Goal: Task Accomplishment & Management: Complete application form

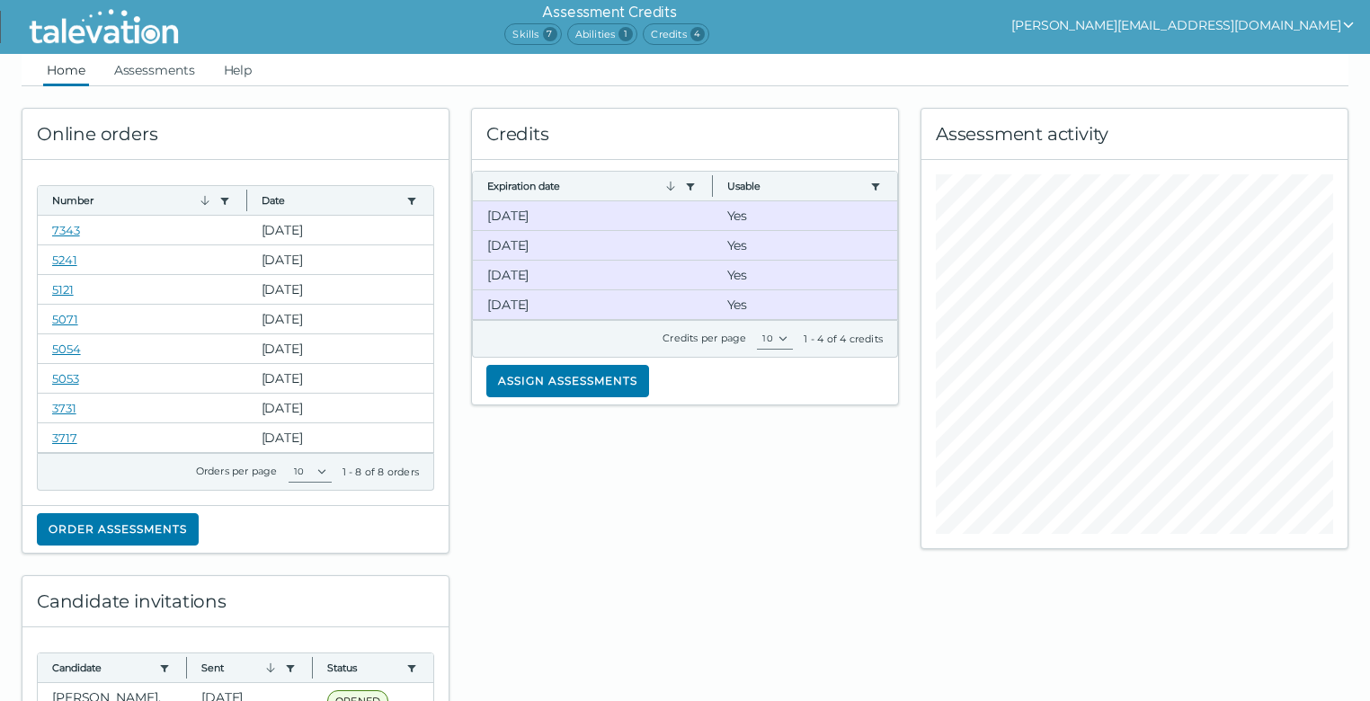
click at [1302, 602] on div "Online orders Number Use left or right key to resize the column Date Use left o…" at bounding box center [685, 622] width 1349 height 1073
click at [70, 234] on link "7343" at bounding box center [66, 230] width 28 height 14
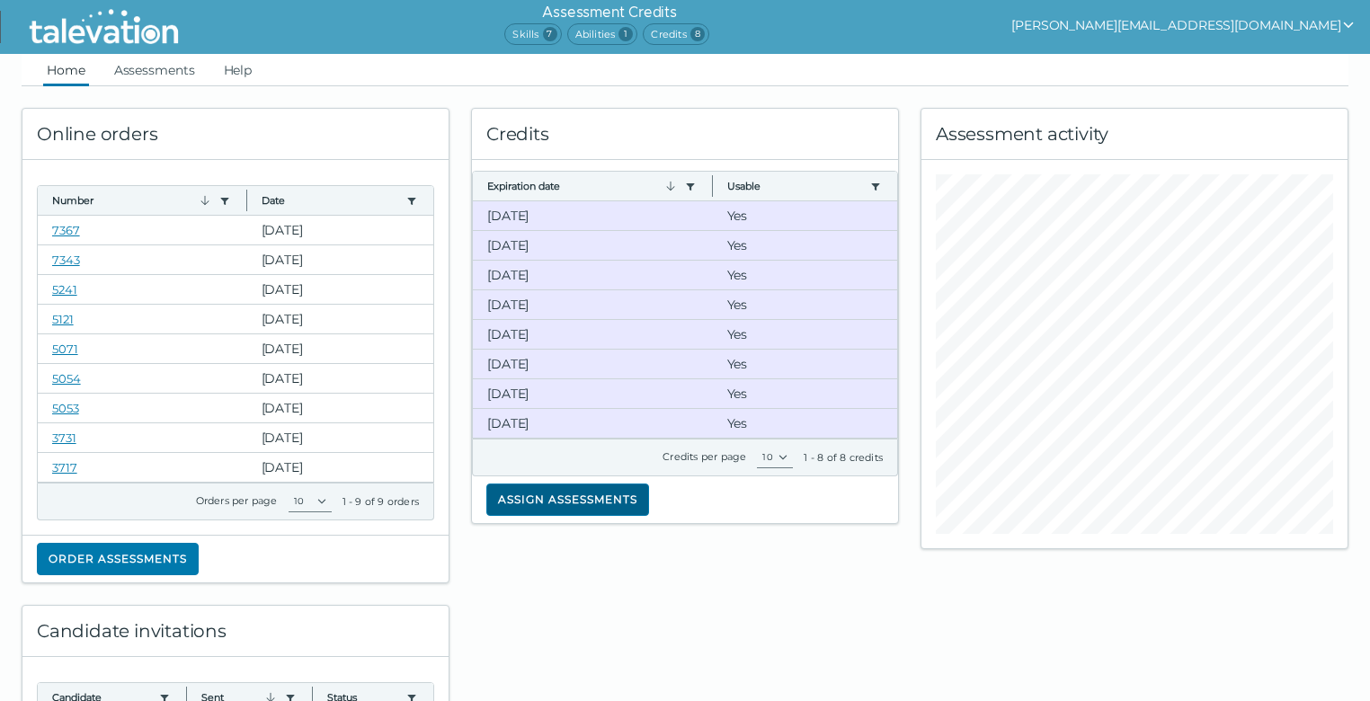
click at [580, 494] on button "Assign assessments" at bounding box center [567, 500] width 163 height 32
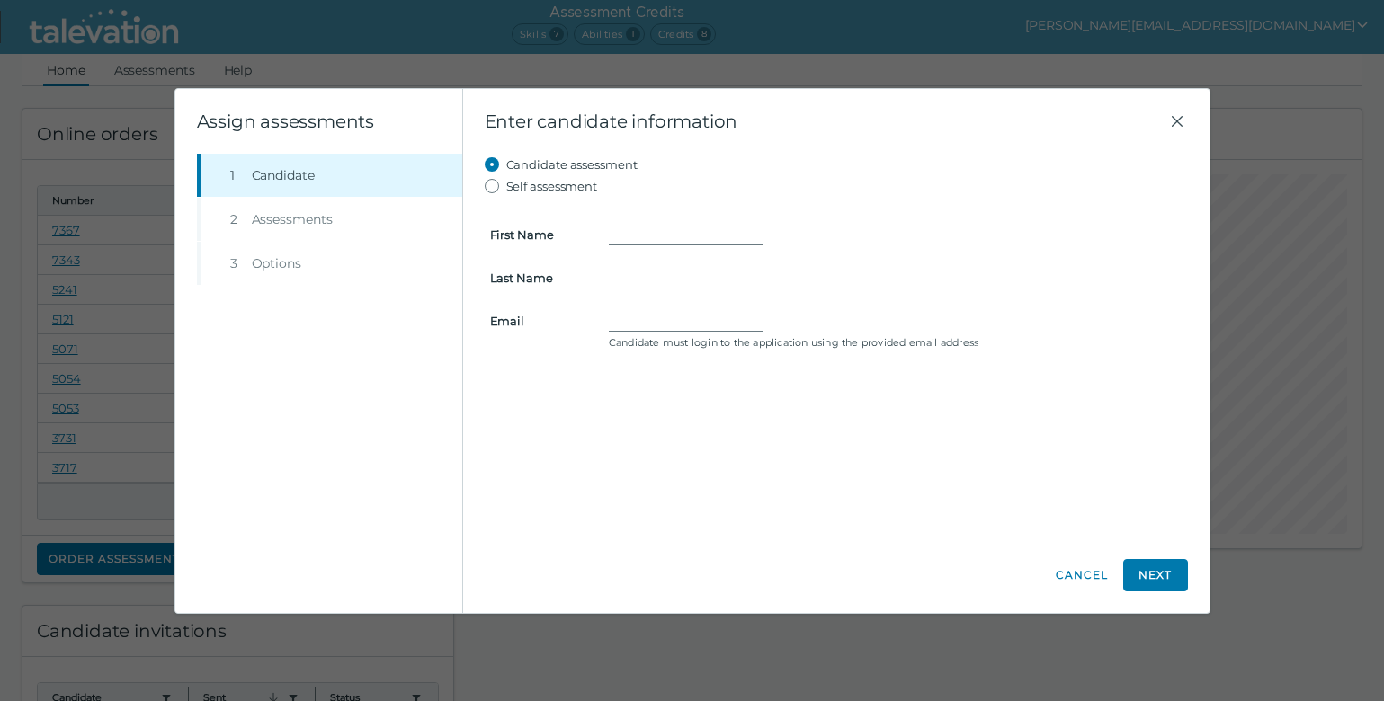
drag, startPoint x: 1160, startPoint y: 404, endPoint x: 1142, endPoint y: 397, distance: 19.0
click at [1160, 404] on div "Candidate assessment Self assessment First Name Last Name Email Candidate must …" at bounding box center [836, 346] width 703 height 384
click at [655, 236] on input "First Name" at bounding box center [686, 235] width 155 height 22
paste input "[PERSON_NAME]"
click at [675, 232] on input "[PERSON_NAME]" at bounding box center [686, 235] width 155 height 22
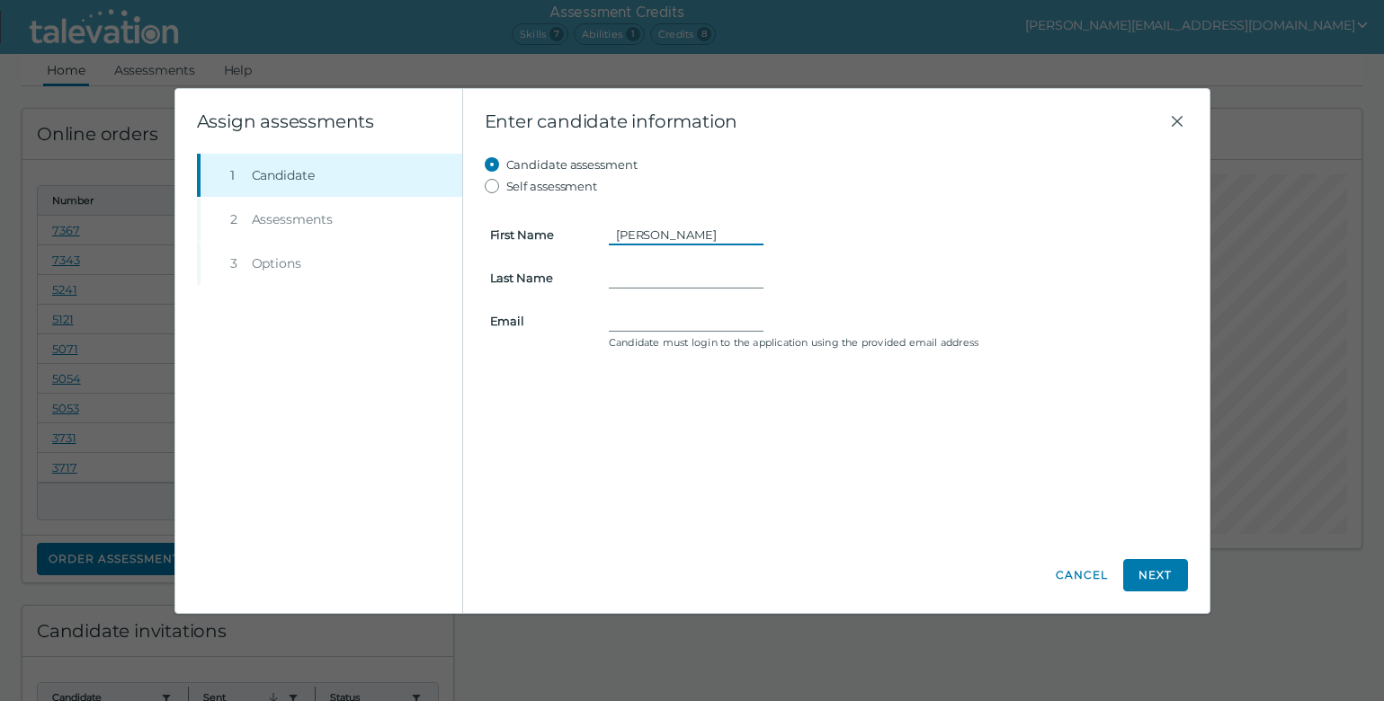
click at [675, 232] on input "[PERSON_NAME]" at bounding box center [686, 235] width 155 height 22
click at [675, 233] on input "[PERSON_NAME]" at bounding box center [686, 235] width 155 height 22
click at [682, 233] on input "[PERSON_NAME]" at bounding box center [686, 235] width 155 height 22
type input "[PERSON_NAME]"
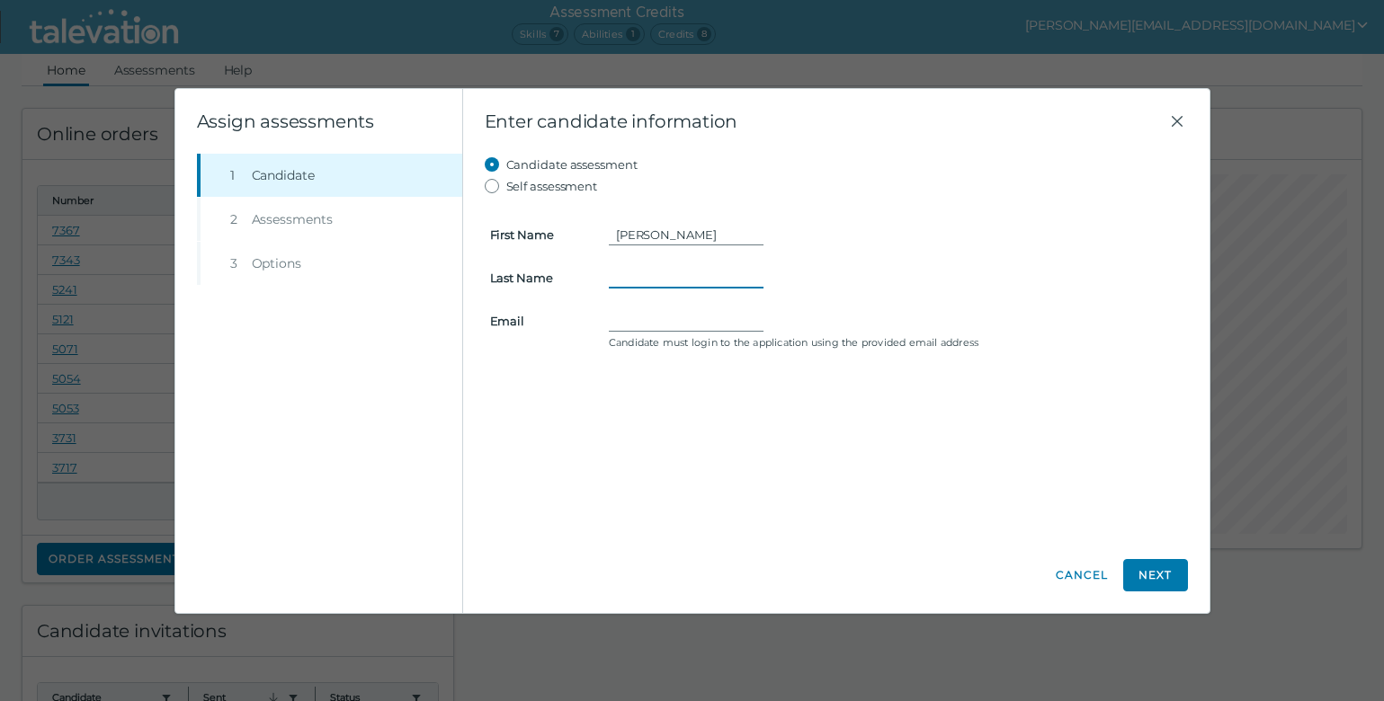
click at [654, 267] on input "Last Name" at bounding box center [686, 278] width 155 height 22
paste input "[PERSON_NAME]"
click at [620, 276] on input "[PERSON_NAME]" at bounding box center [686, 278] width 155 height 22
click at [673, 273] on input "[PERSON_NAME]" at bounding box center [686, 278] width 155 height 22
type input "[PERSON_NAME]"
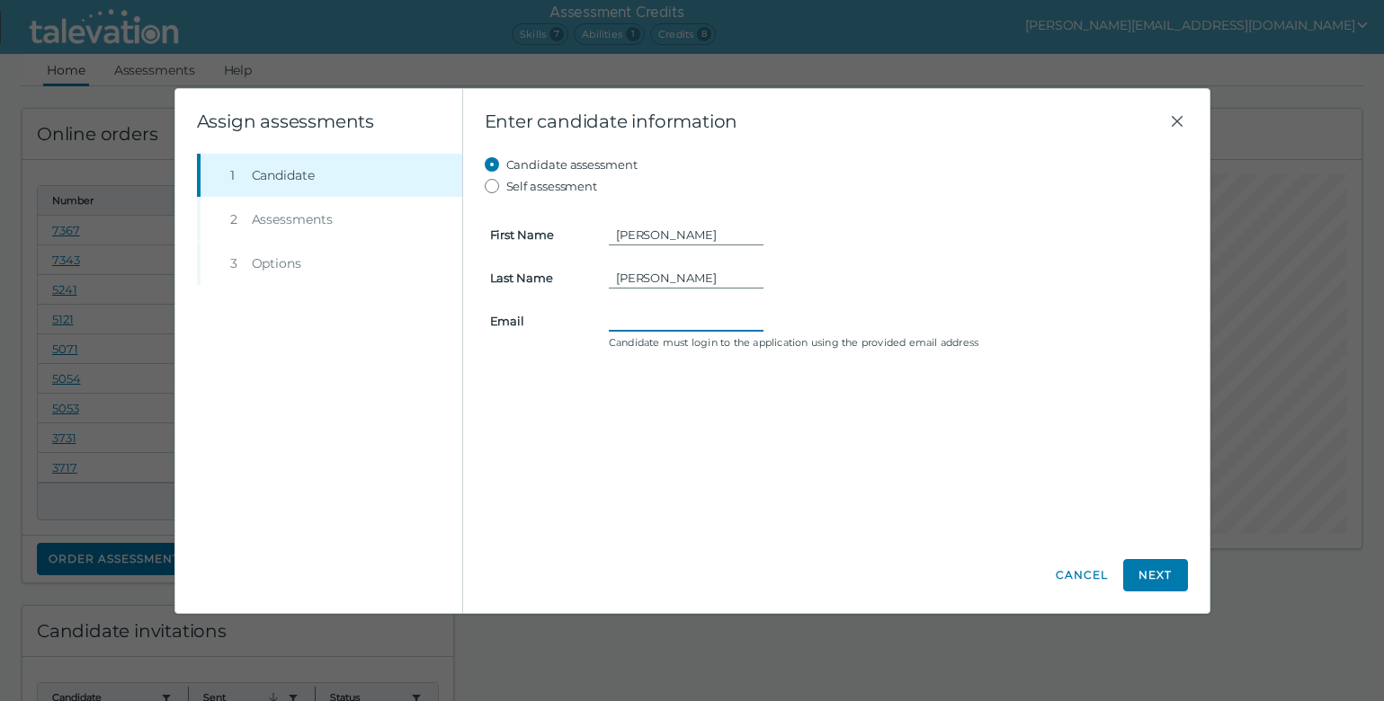
click at [663, 320] on input "Email" at bounding box center [686, 321] width 155 height 22
click at [1112, 384] on div "Candidate assessment Self assessment First Name [PERSON_NAME] Last Name [PERSON…" at bounding box center [836, 346] width 703 height 384
click at [689, 320] on input "Email" at bounding box center [686, 321] width 155 height 22
paste input "[EMAIL_ADDRESS][DOMAIN_NAME]"
click at [617, 319] on input "[EMAIL_ADDRESS][DOMAIN_NAME]" at bounding box center [686, 321] width 155 height 22
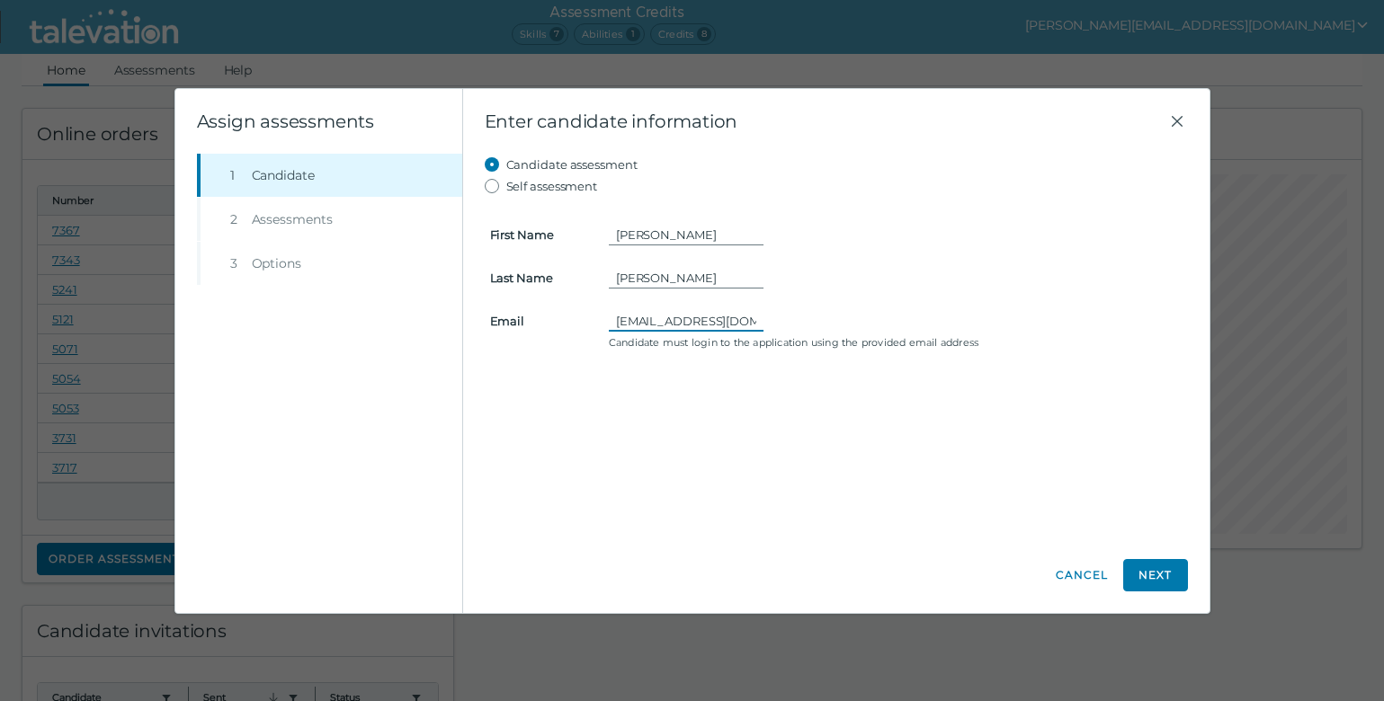
type input "[EMAIL_ADDRESS][DOMAIN_NAME]"
click at [965, 467] on div "Candidate assessment Self assessment First Name [PERSON_NAME] Last Name [PERSON…" at bounding box center [836, 346] width 703 height 384
click at [1165, 577] on button "Next" at bounding box center [1155, 575] width 65 height 32
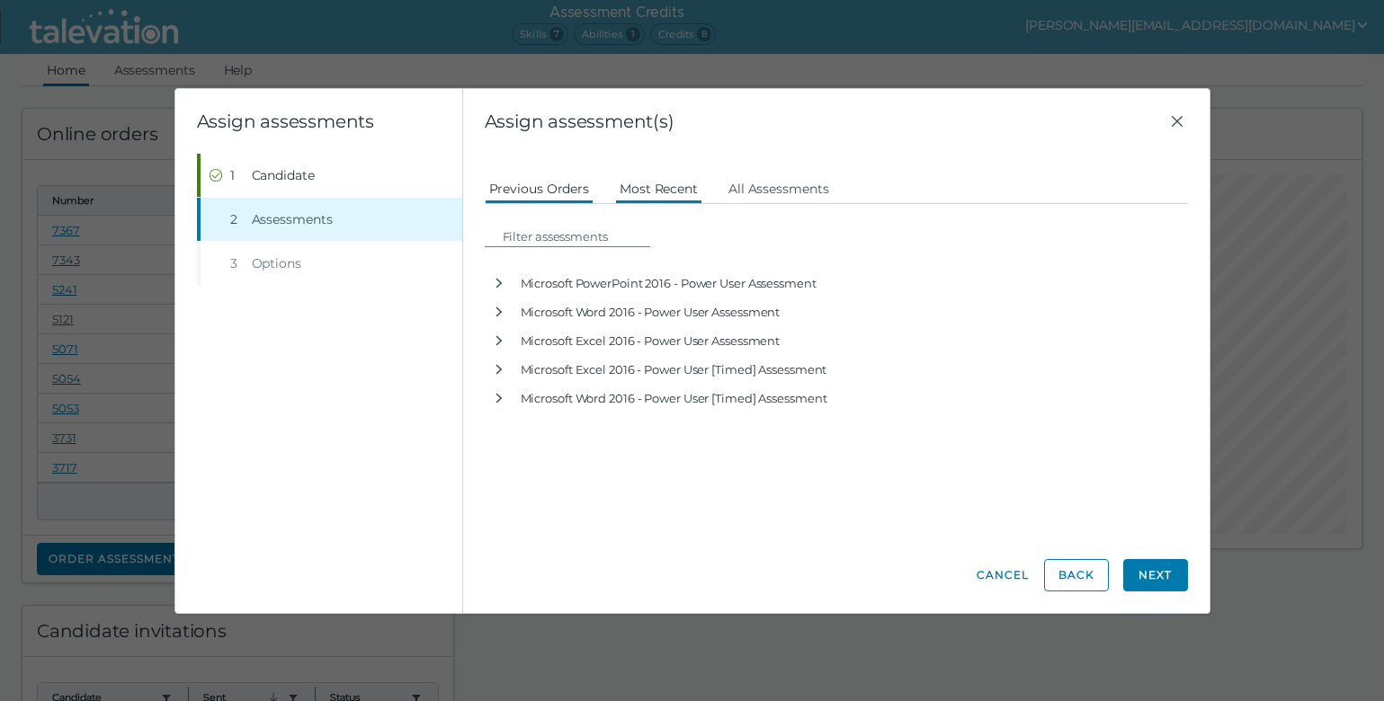
click at [653, 187] on button "Most Recent" at bounding box center [658, 188] width 87 height 32
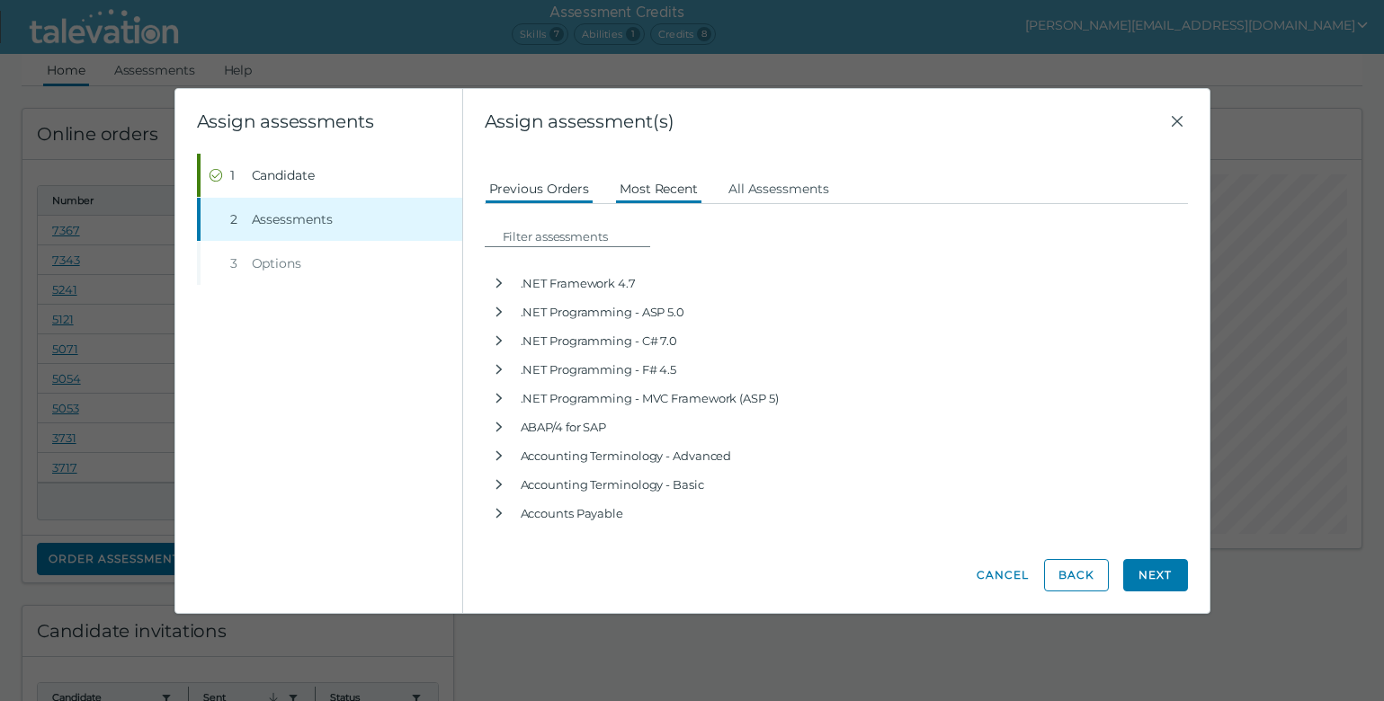
click at [547, 188] on button "Previous Orders" at bounding box center [540, 188] width 110 height 32
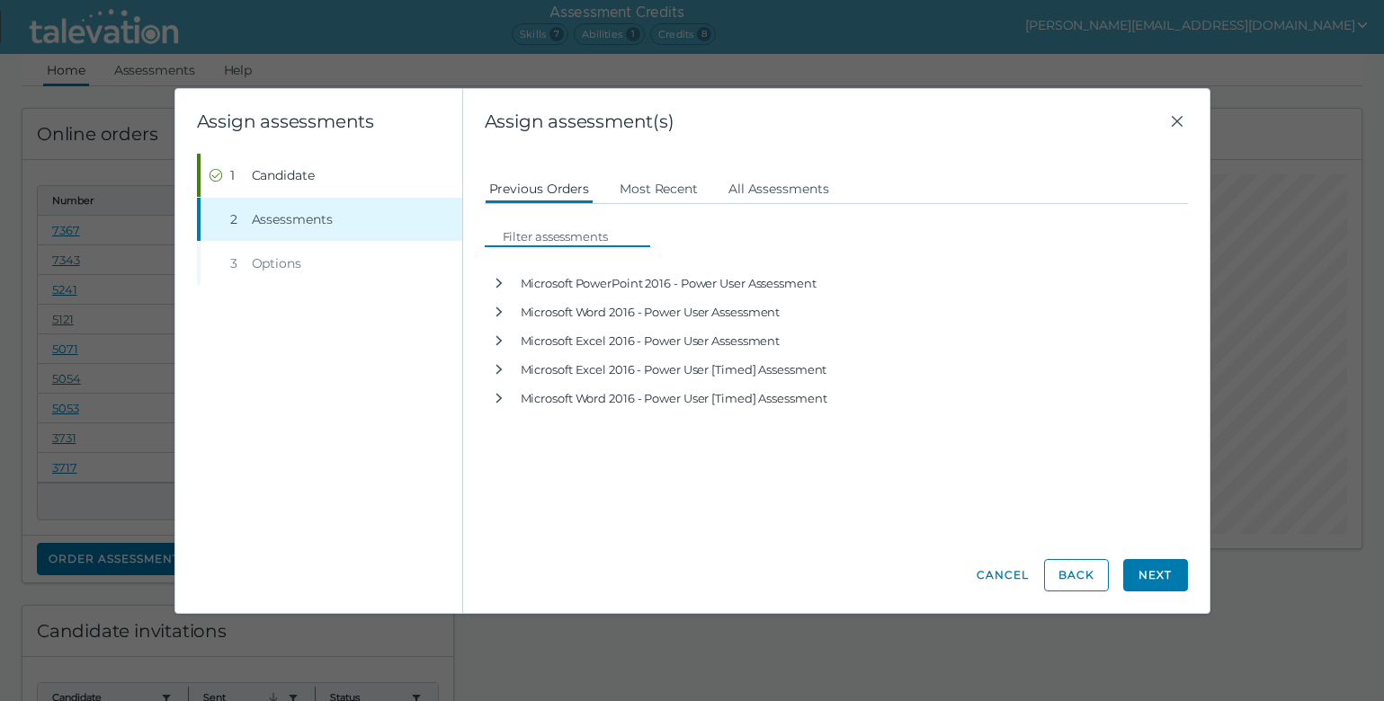
click at [572, 236] on input at bounding box center [572, 237] width 155 height 22
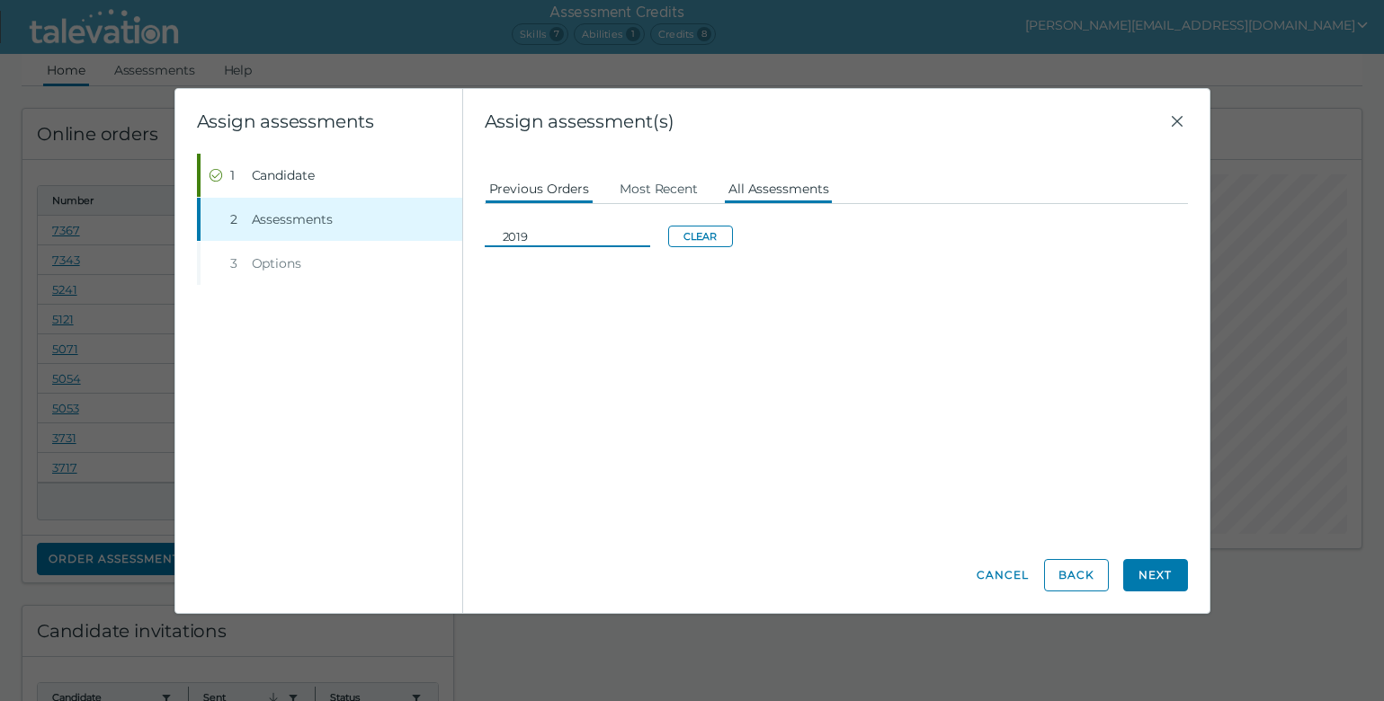
type input "2019"
click at [740, 198] on button "All Assessments" at bounding box center [779, 188] width 110 height 32
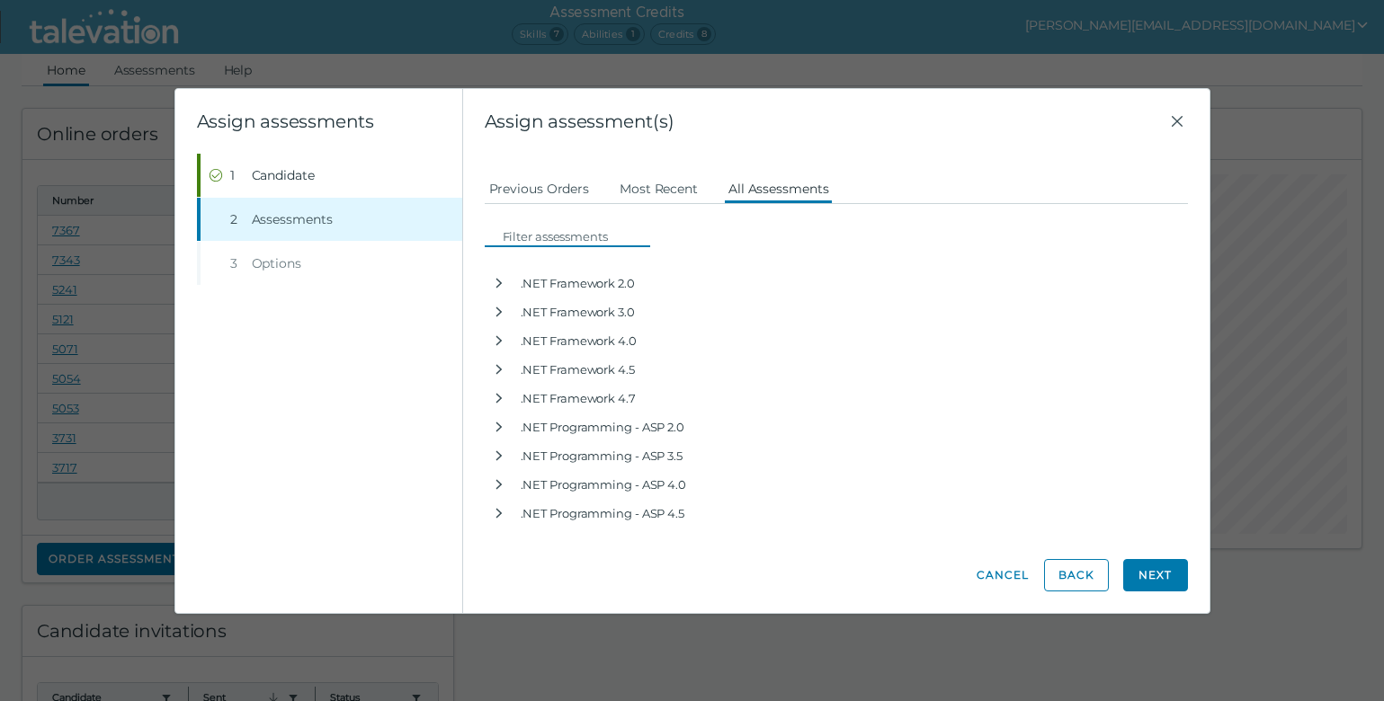
click at [591, 237] on input at bounding box center [572, 237] width 155 height 22
click at [547, 236] on input at bounding box center [572, 237] width 155 height 22
click at [530, 228] on input at bounding box center [572, 237] width 155 height 22
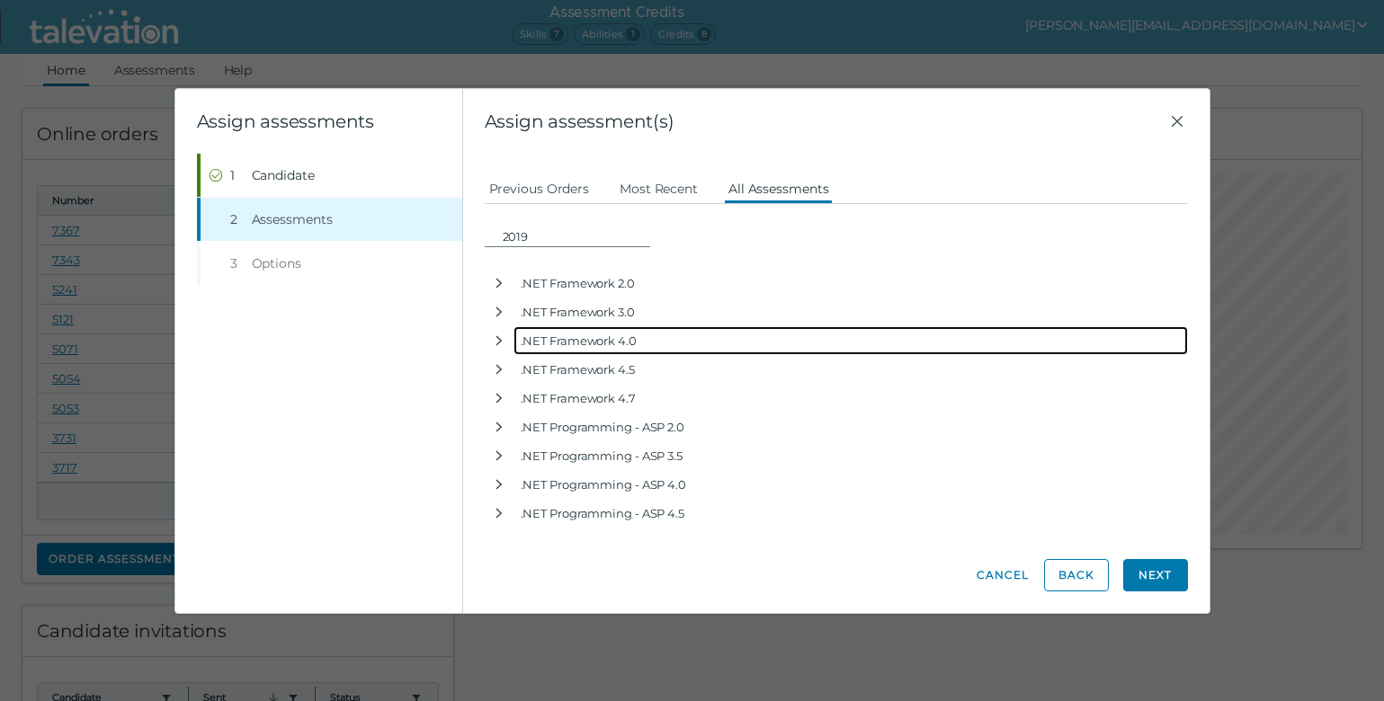
click at [815, 334] on div ".NET Framework 4.0" at bounding box center [850, 340] width 674 height 29
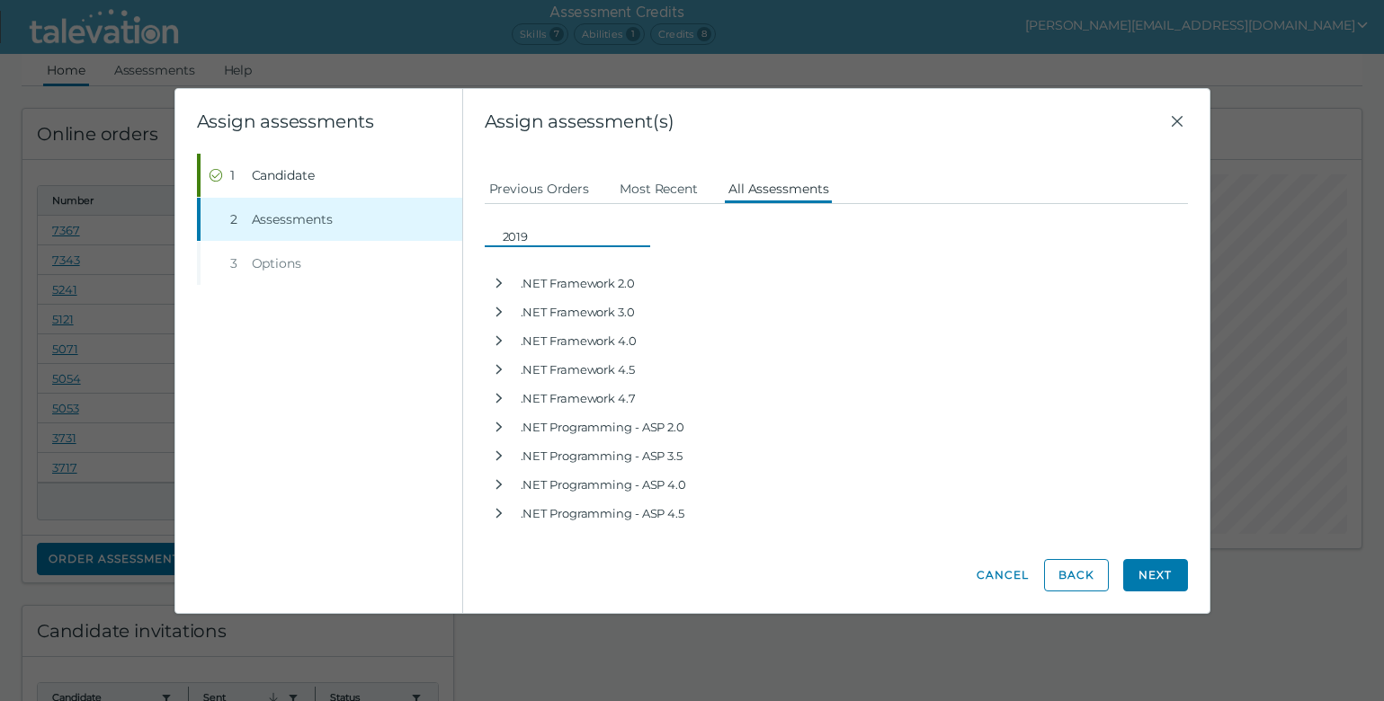
click at [613, 239] on input "2019" at bounding box center [572, 237] width 155 height 22
click at [546, 190] on button "Previous Orders" at bounding box center [540, 188] width 110 height 32
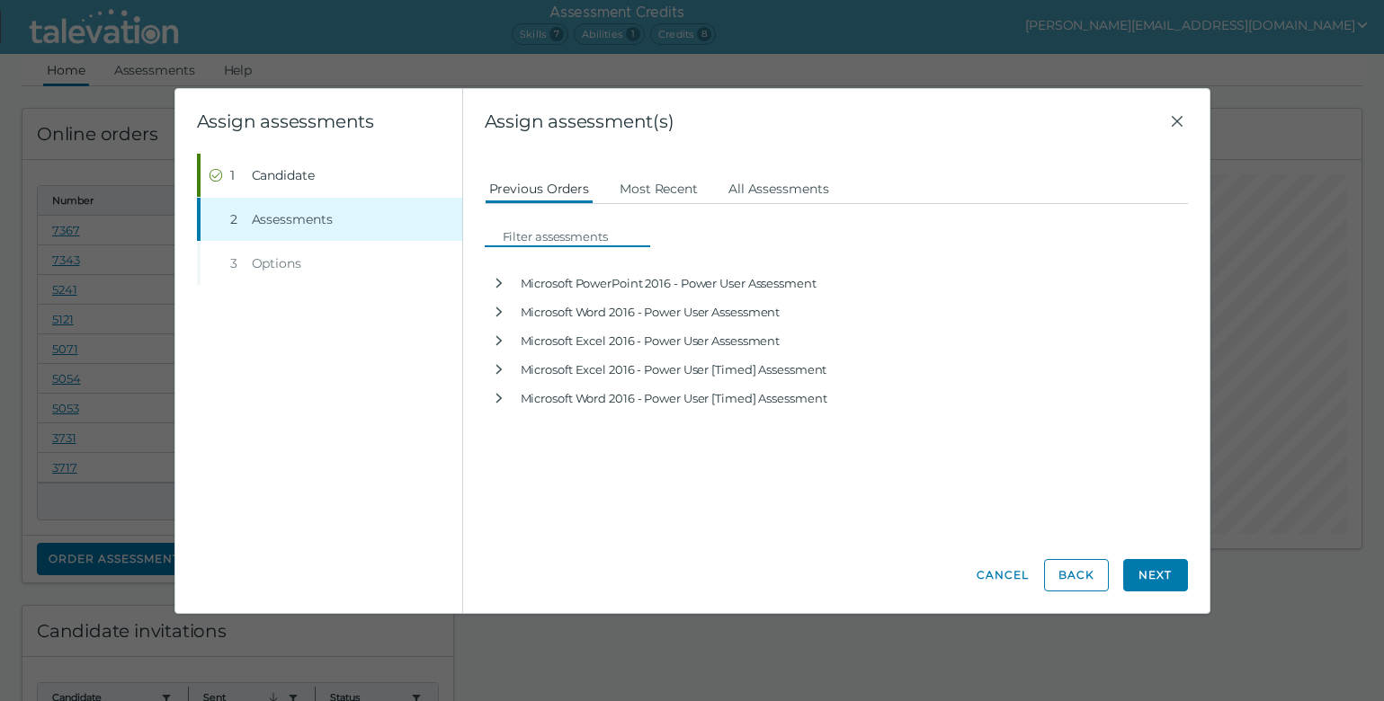
click at [556, 235] on input at bounding box center [572, 237] width 155 height 22
type input "2019"
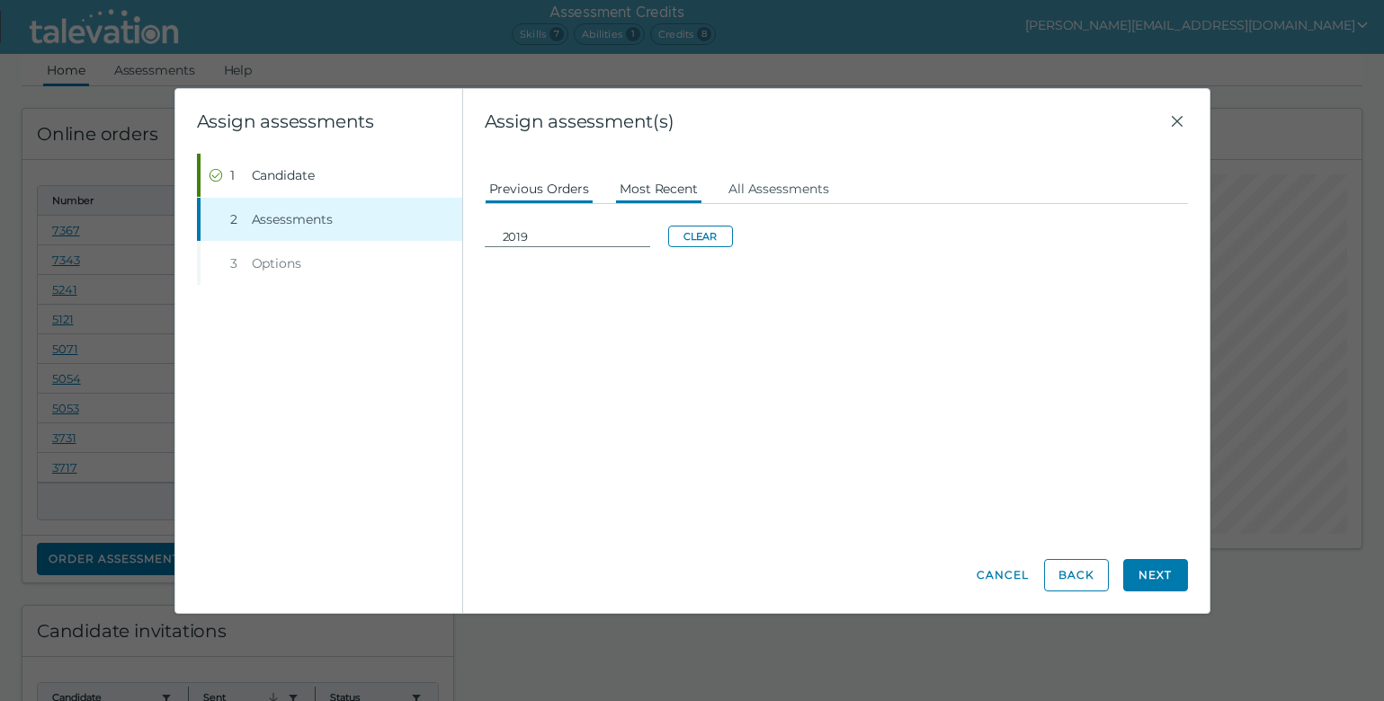
click at [672, 192] on button "Most Recent" at bounding box center [658, 188] width 87 height 32
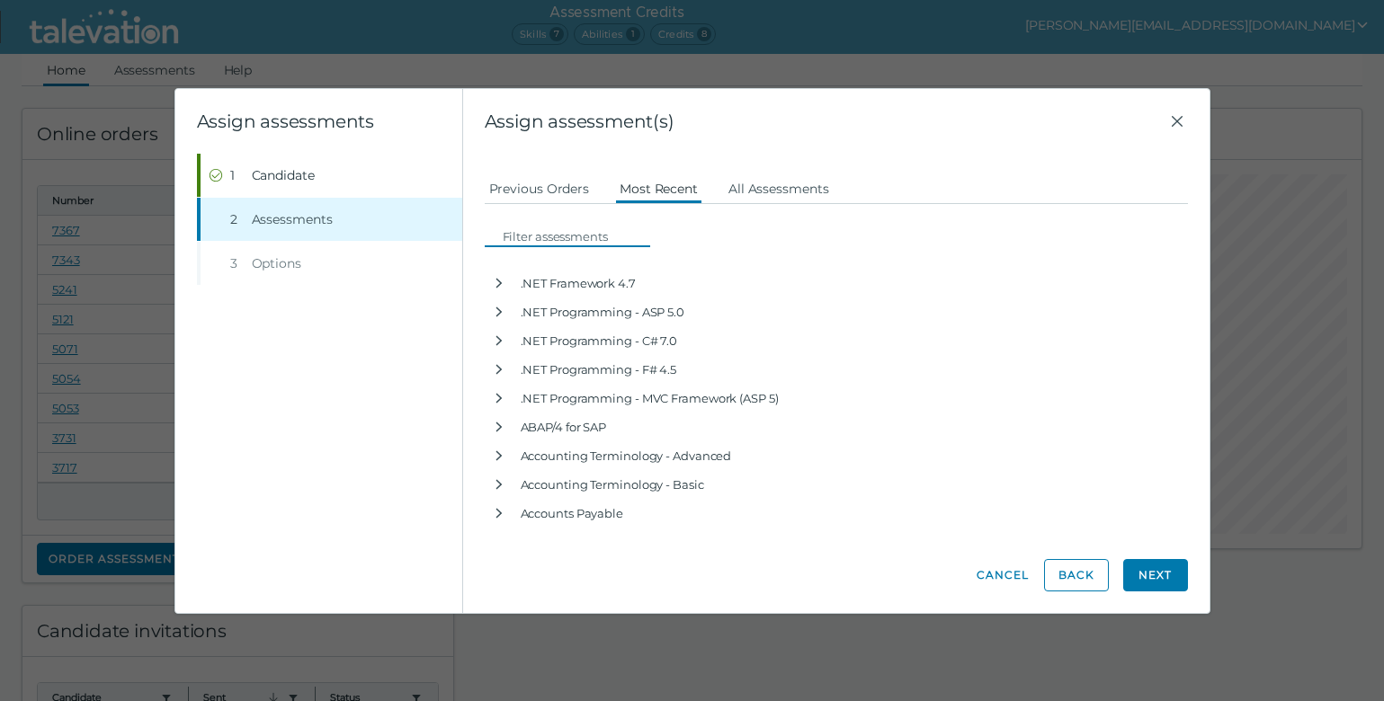
click at [578, 239] on input at bounding box center [572, 237] width 155 height 22
click at [608, 236] on input at bounding box center [572, 237] width 155 height 22
type input "2019"
click at [652, 232] on div "2019" at bounding box center [836, 225] width 725 height 43
click at [629, 234] on input "2019" at bounding box center [572, 237] width 155 height 22
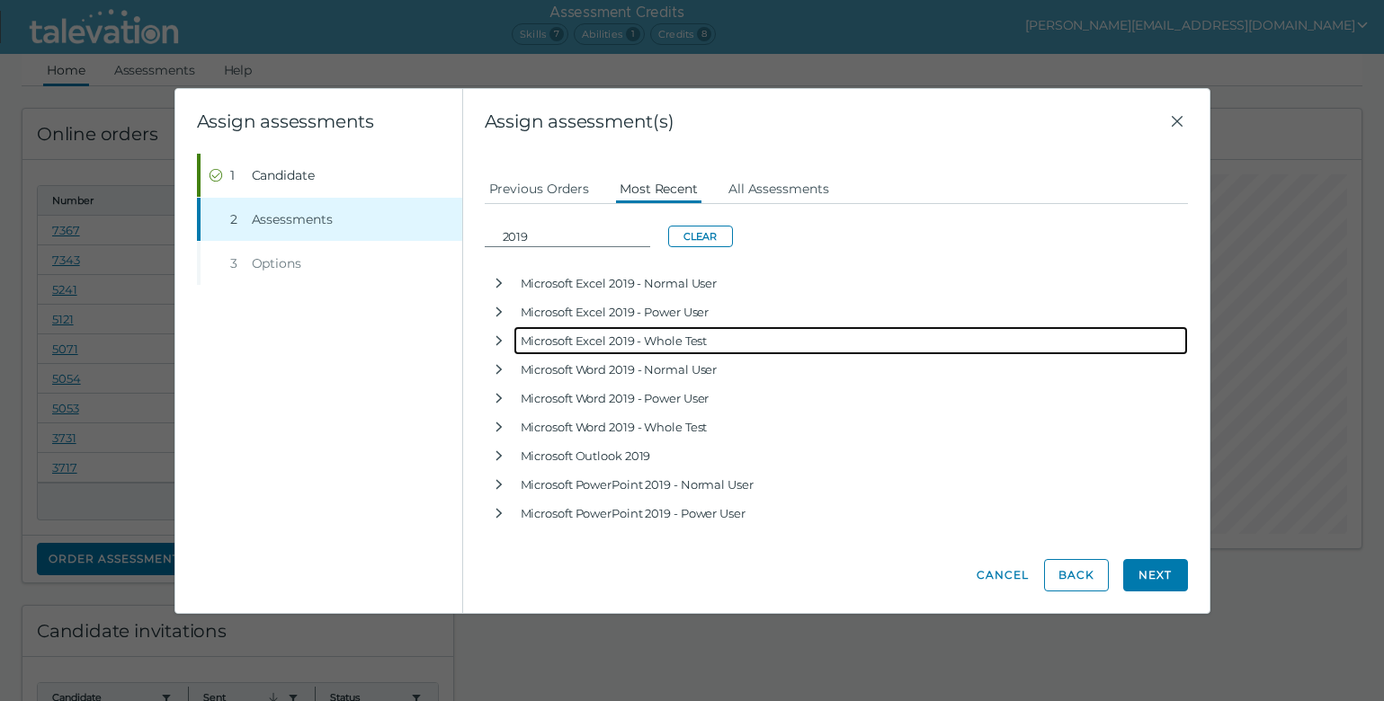
click at [1121, 341] on div "Microsoft Excel 2019 - Whole Test" at bounding box center [850, 340] width 674 height 29
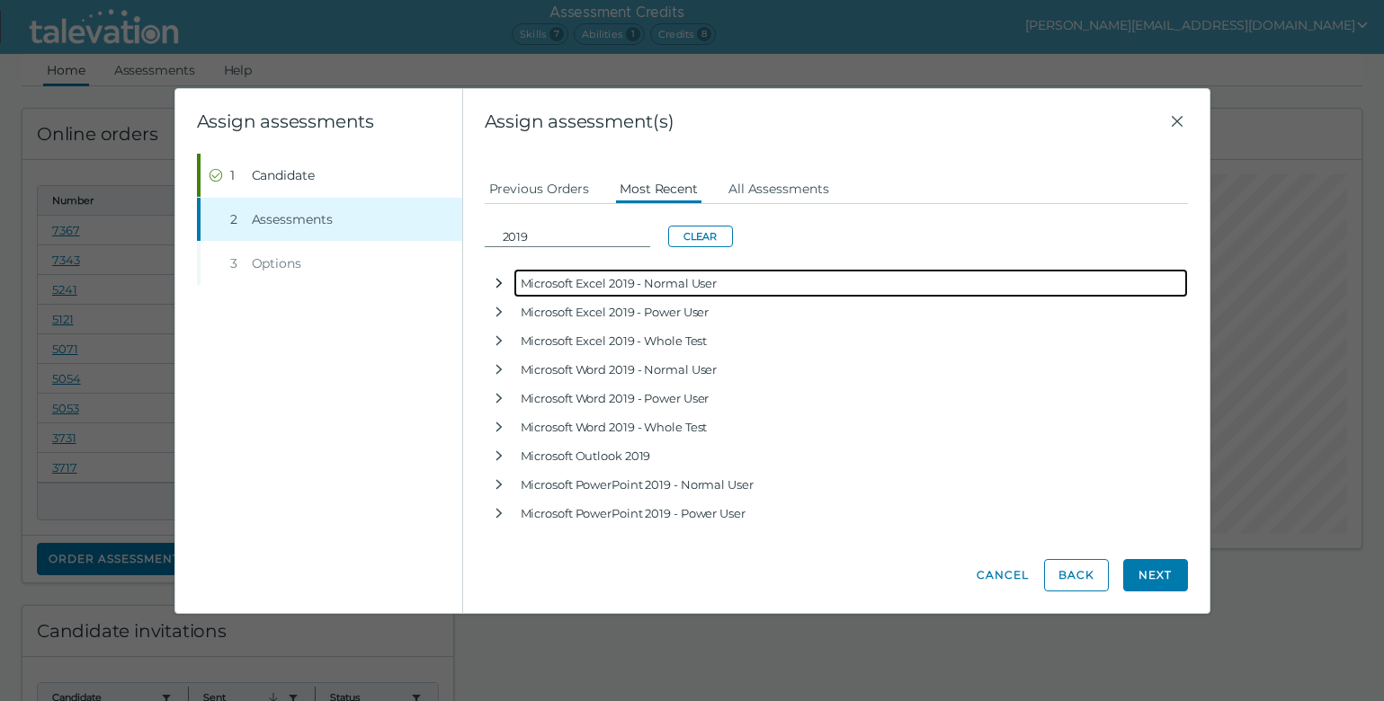
click at [503, 287] on icon "button" at bounding box center [499, 283] width 14 height 14
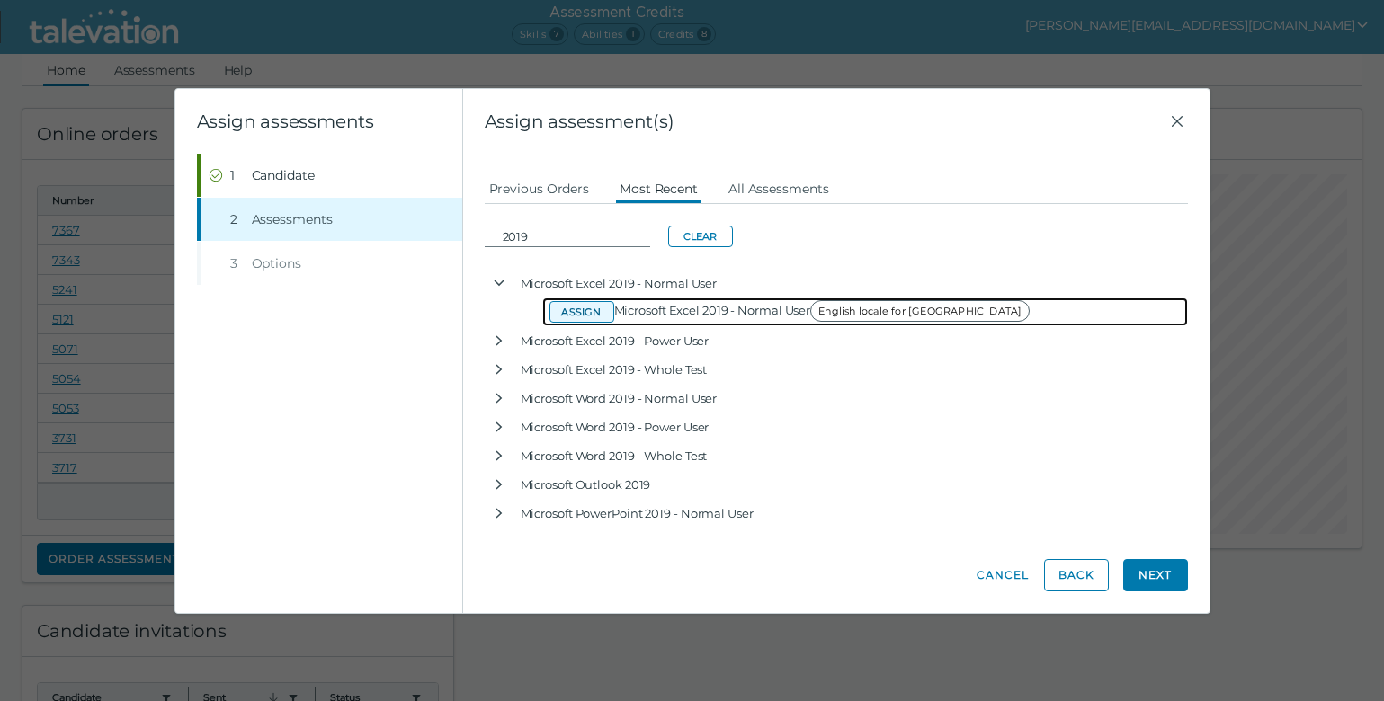
click at [578, 311] on button "Assign" at bounding box center [581, 312] width 65 height 22
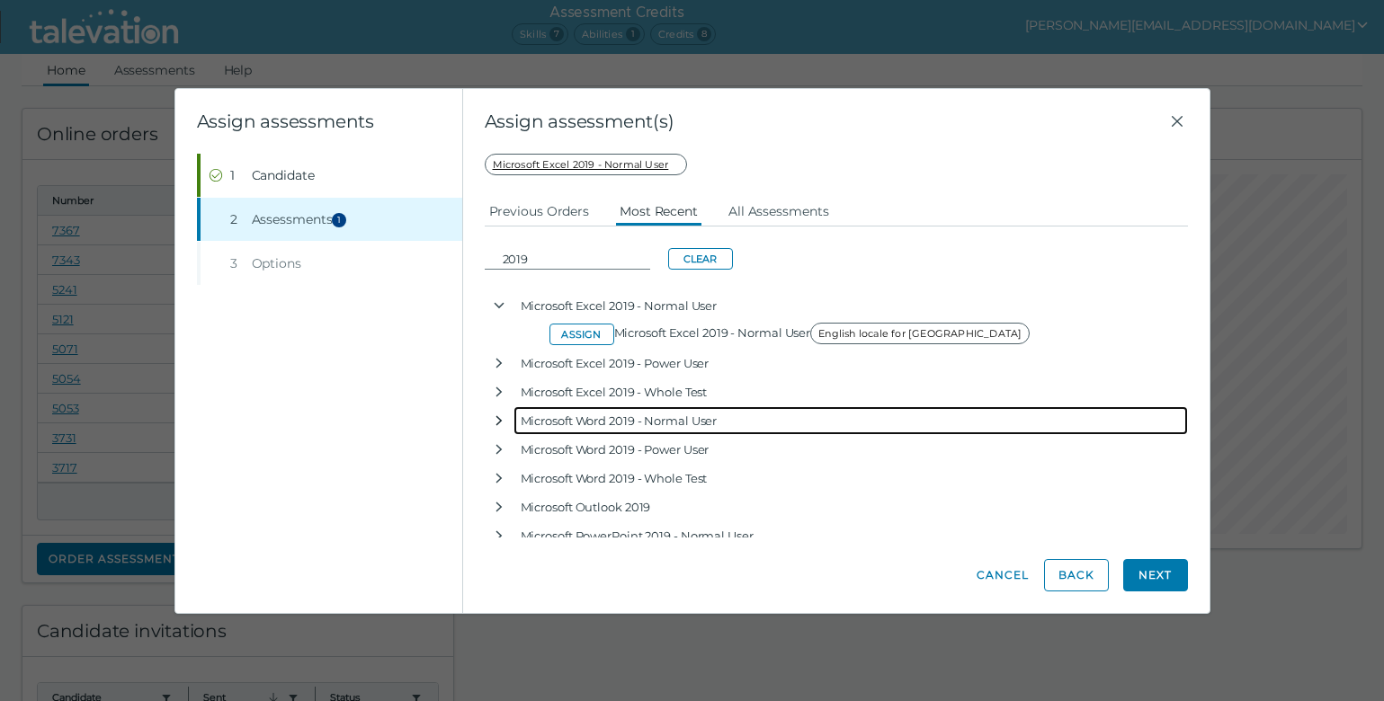
click at [495, 423] on icon "button" at bounding box center [499, 421] width 14 height 14
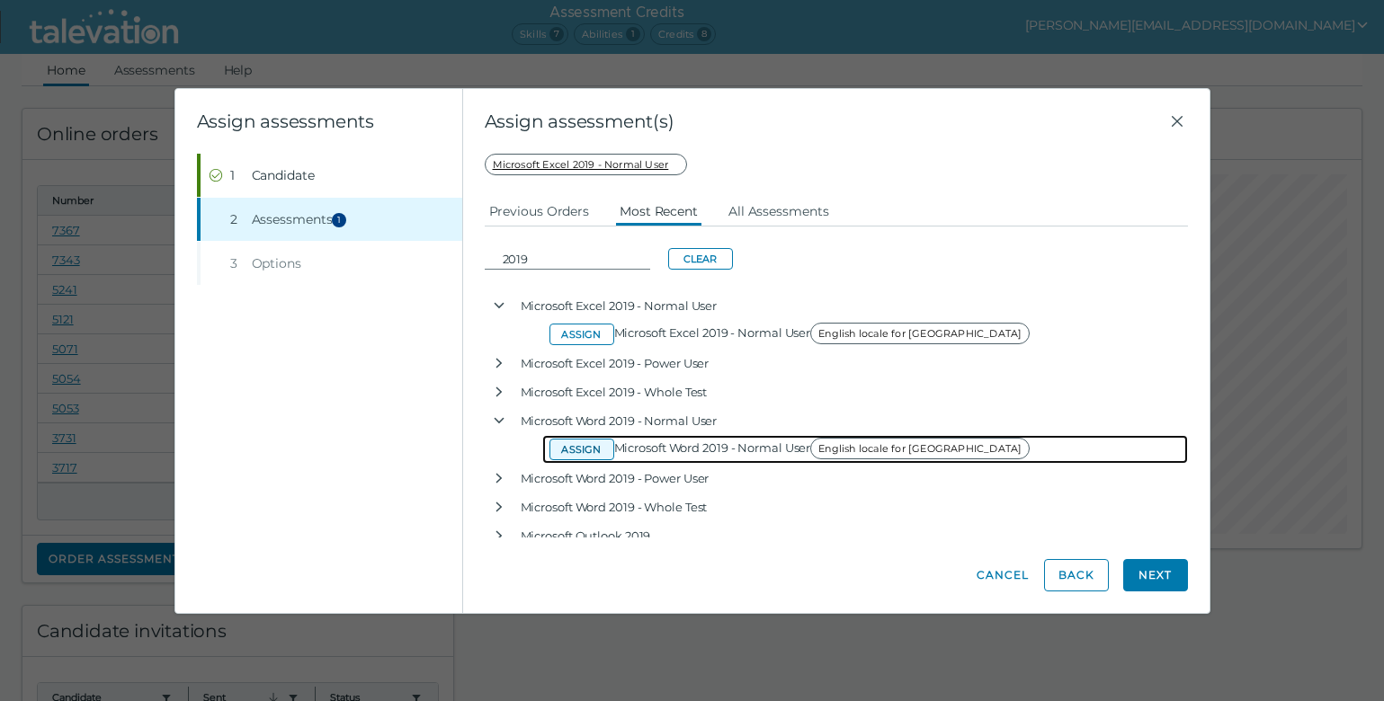
click at [572, 445] on button "Assign" at bounding box center [581, 450] width 65 height 22
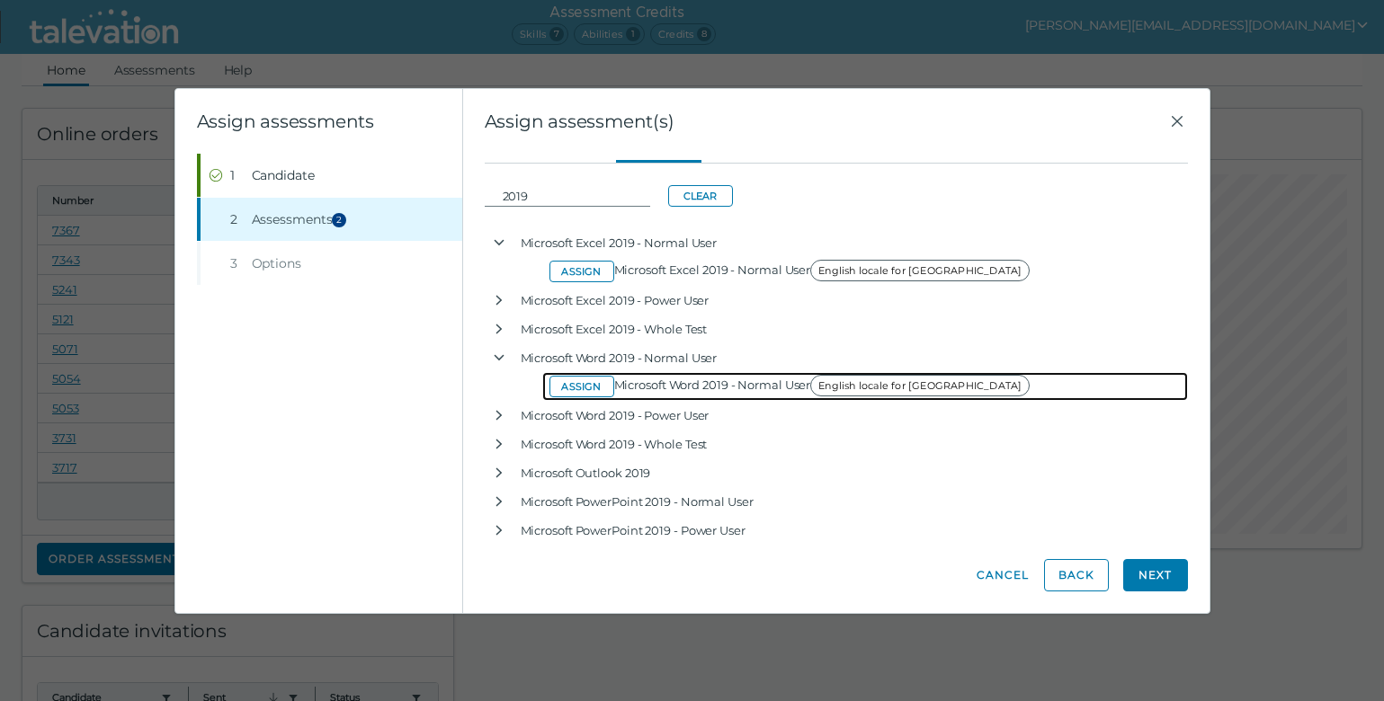
scroll to position [90, 0]
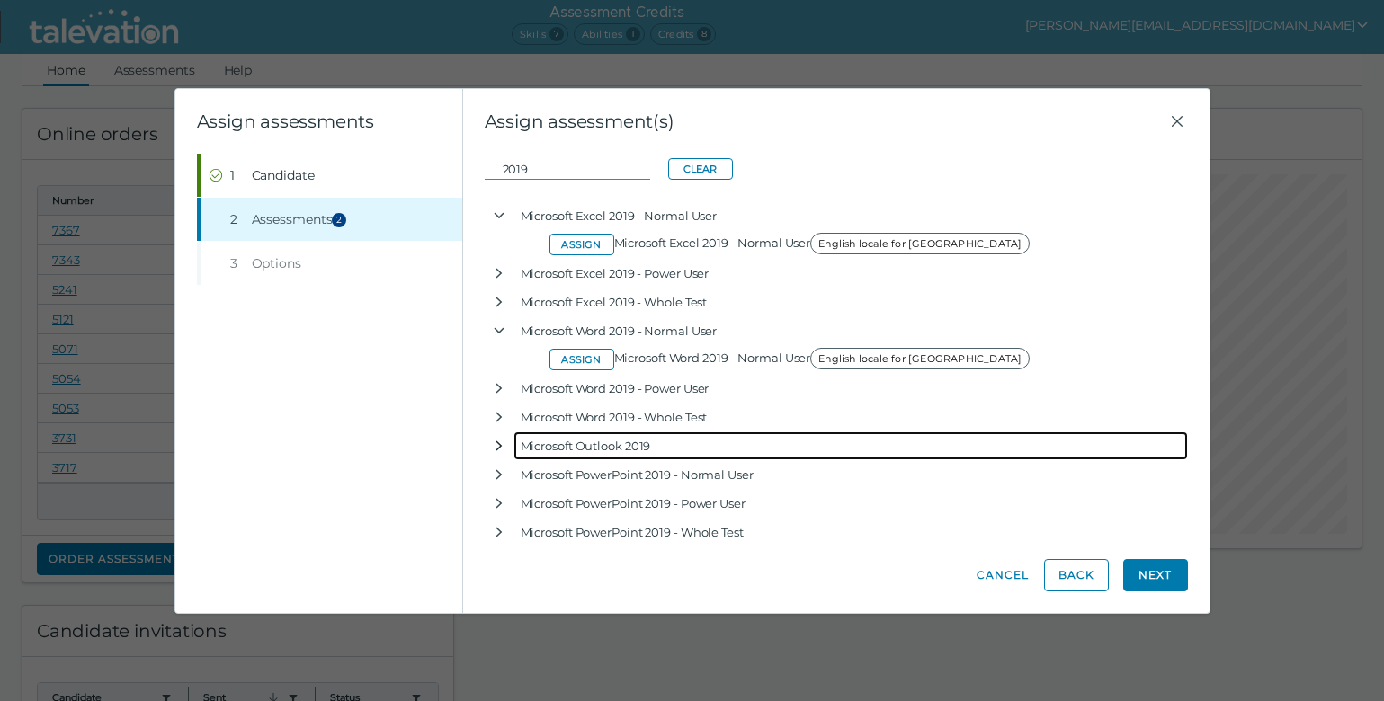
click at [494, 447] on icon "button" at bounding box center [499, 446] width 14 height 14
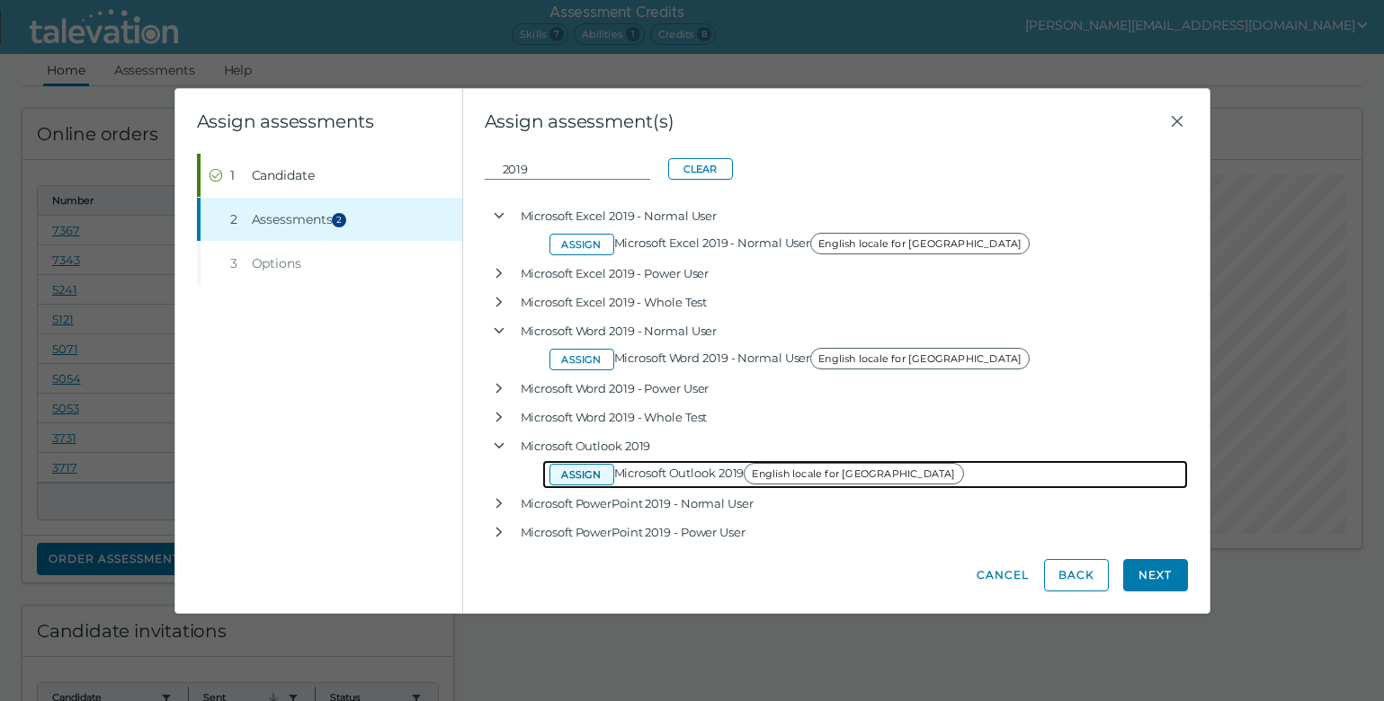
click at [585, 475] on button "Assign" at bounding box center [581, 475] width 65 height 22
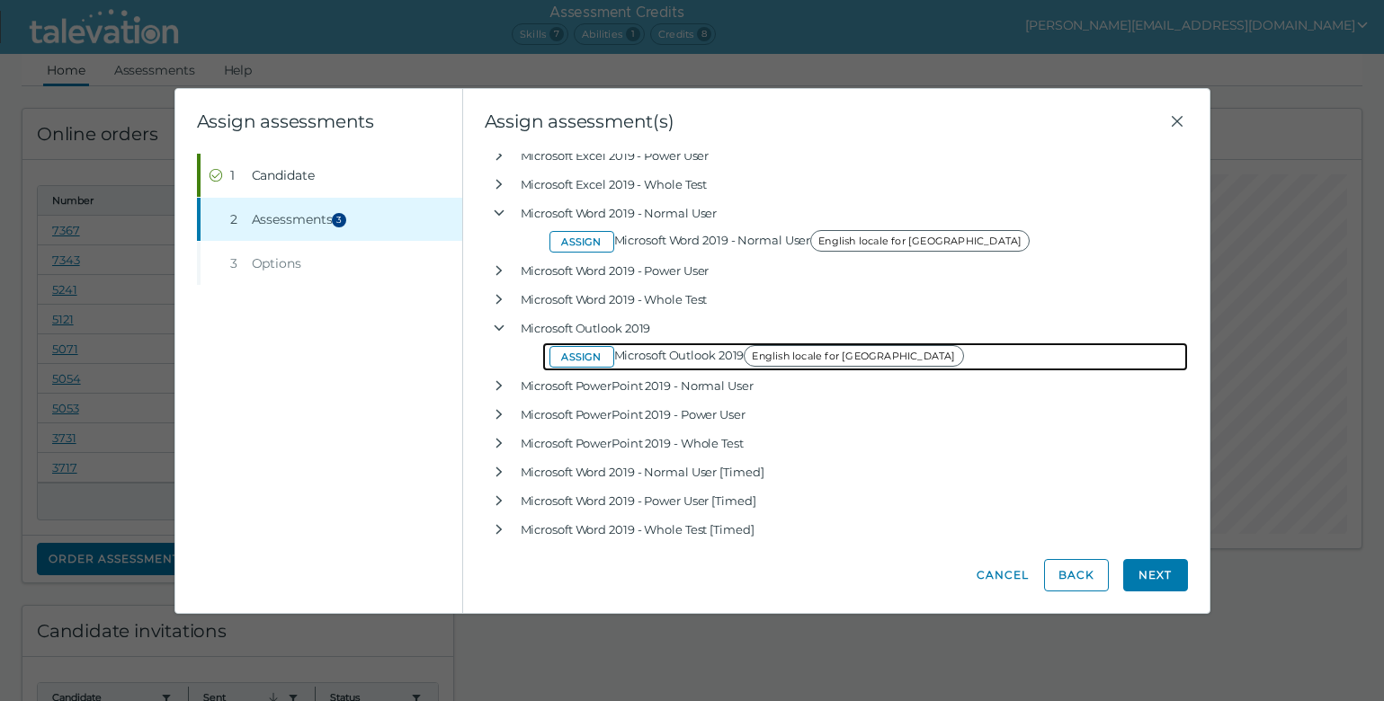
scroll to position [214, 0]
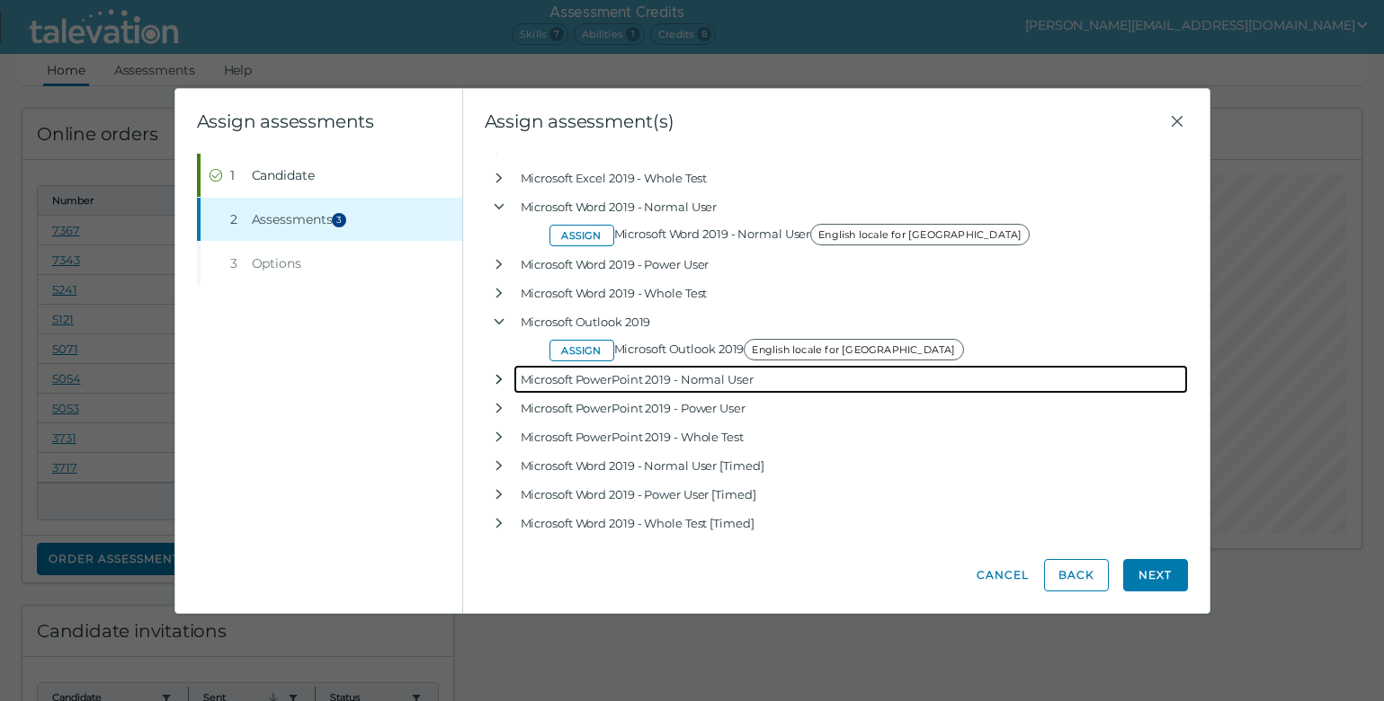
click at [503, 383] on icon "button" at bounding box center [499, 379] width 14 height 14
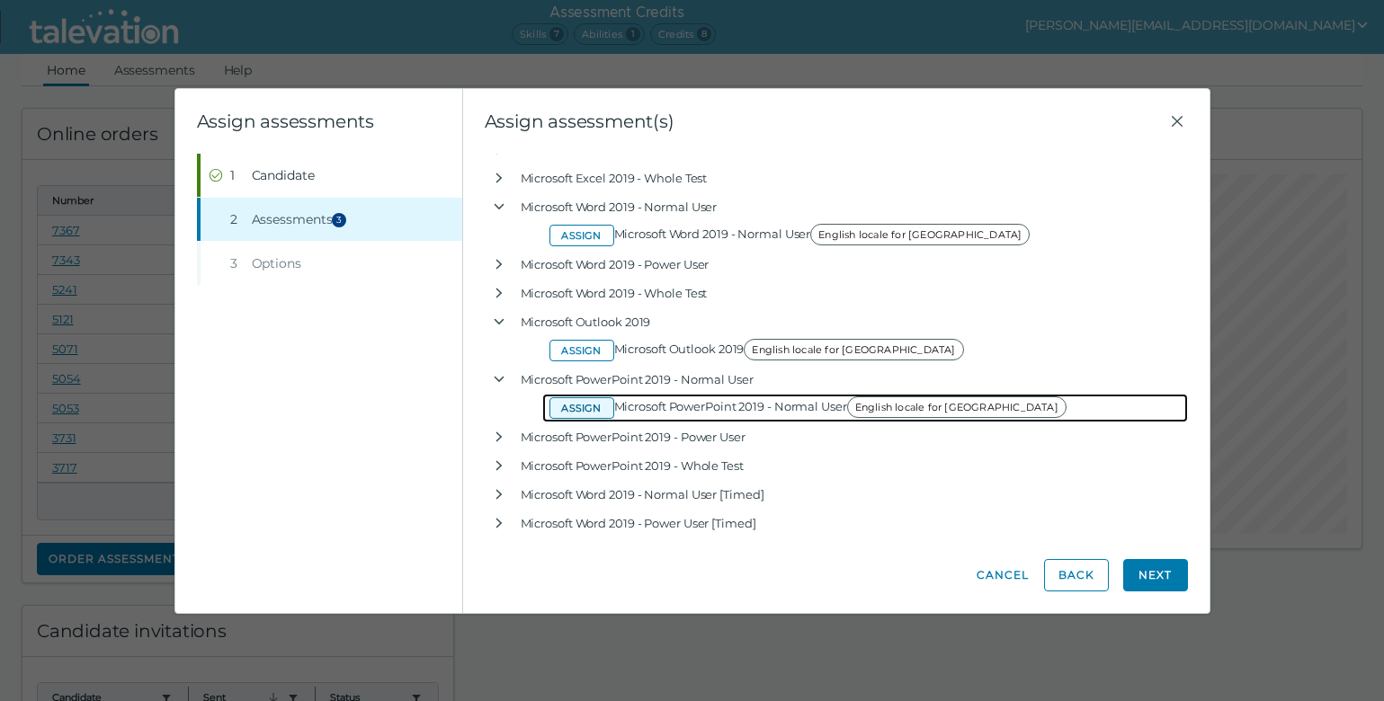
click at [571, 406] on button "Assign" at bounding box center [581, 408] width 65 height 22
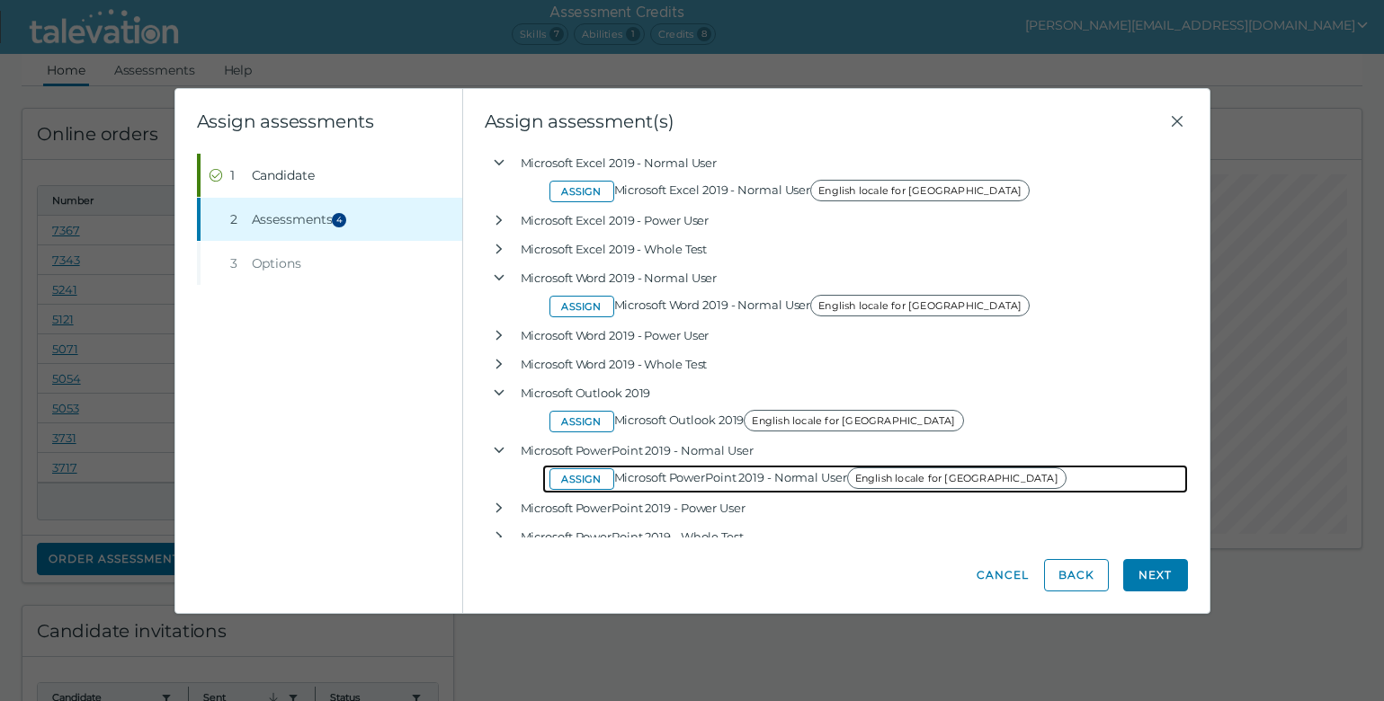
scroll to position [180, 0]
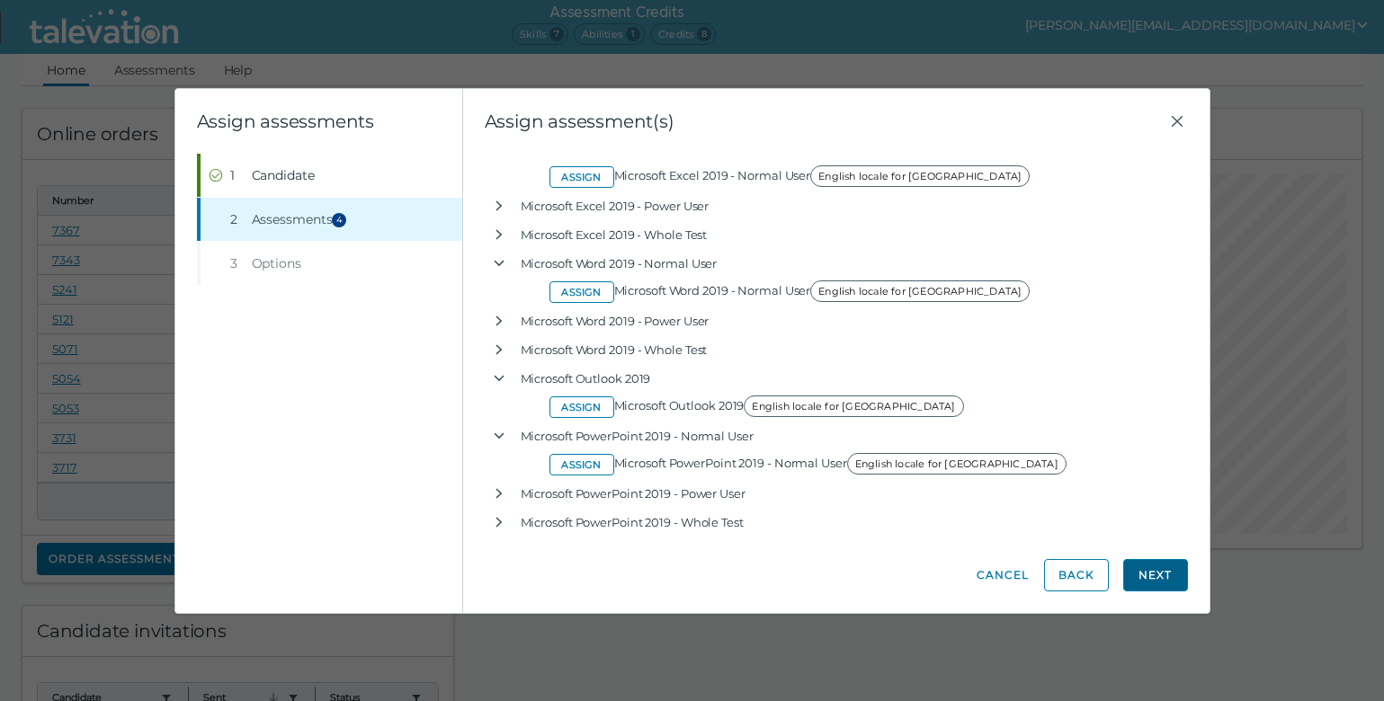
click at [1144, 574] on button "Next" at bounding box center [1155, 575] width 65 height 32
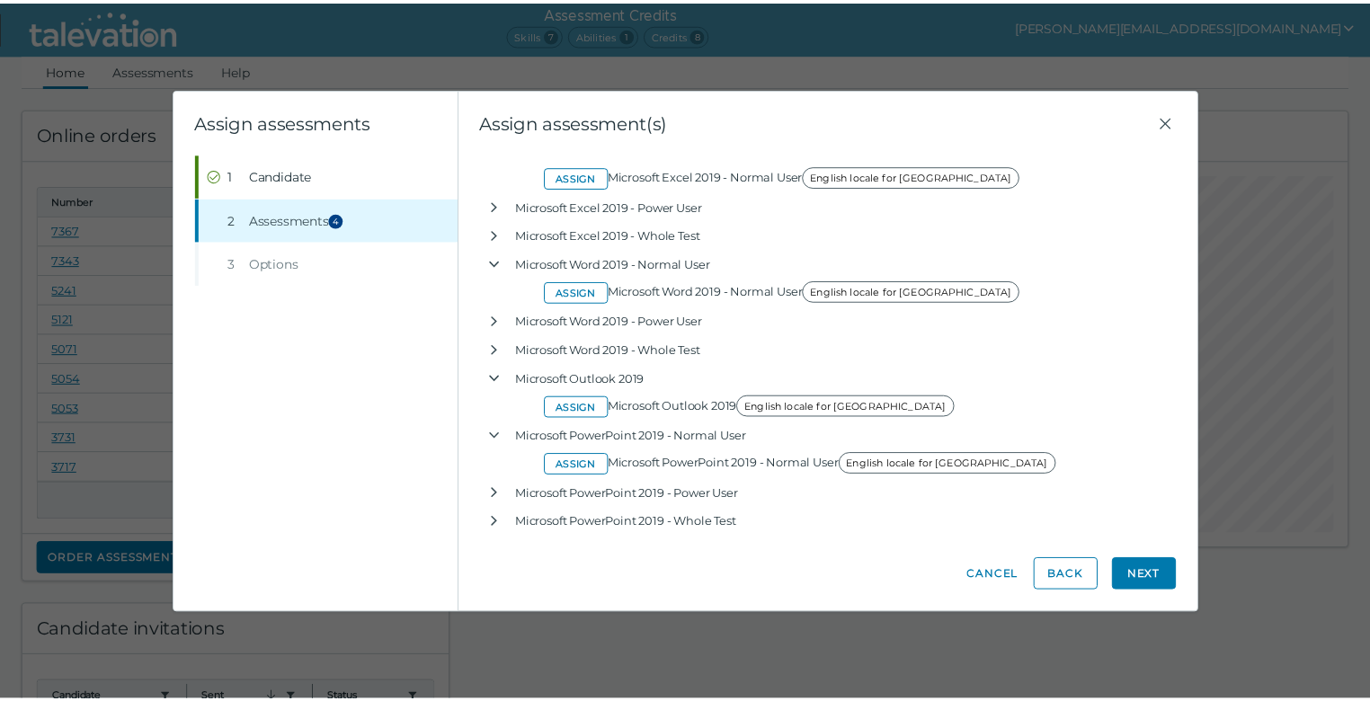
scroll to position [0, 0]
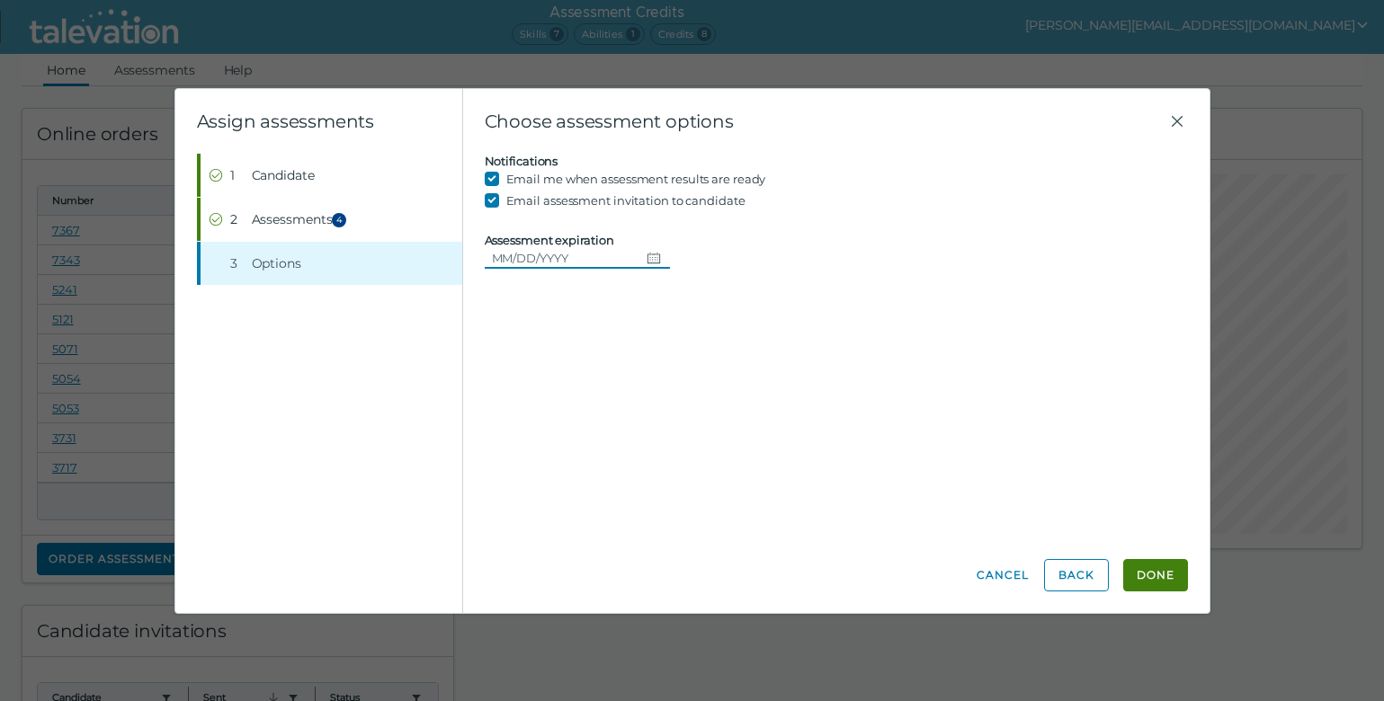
click at [583, 264] on input "Assessment expiration" at bounding box center [562, 258] width 155 height 22
click at [646, 261] on icon "Choose date" at bounding box center [652, 258] width 13 height 11
click at [518, 518] on button "28" at bounding box center [516, 513] width 32 height 32
type input "[DATE]"
click at [1153, 577] on button "Done" at bounding box center [1155, 575] width 65 height 32
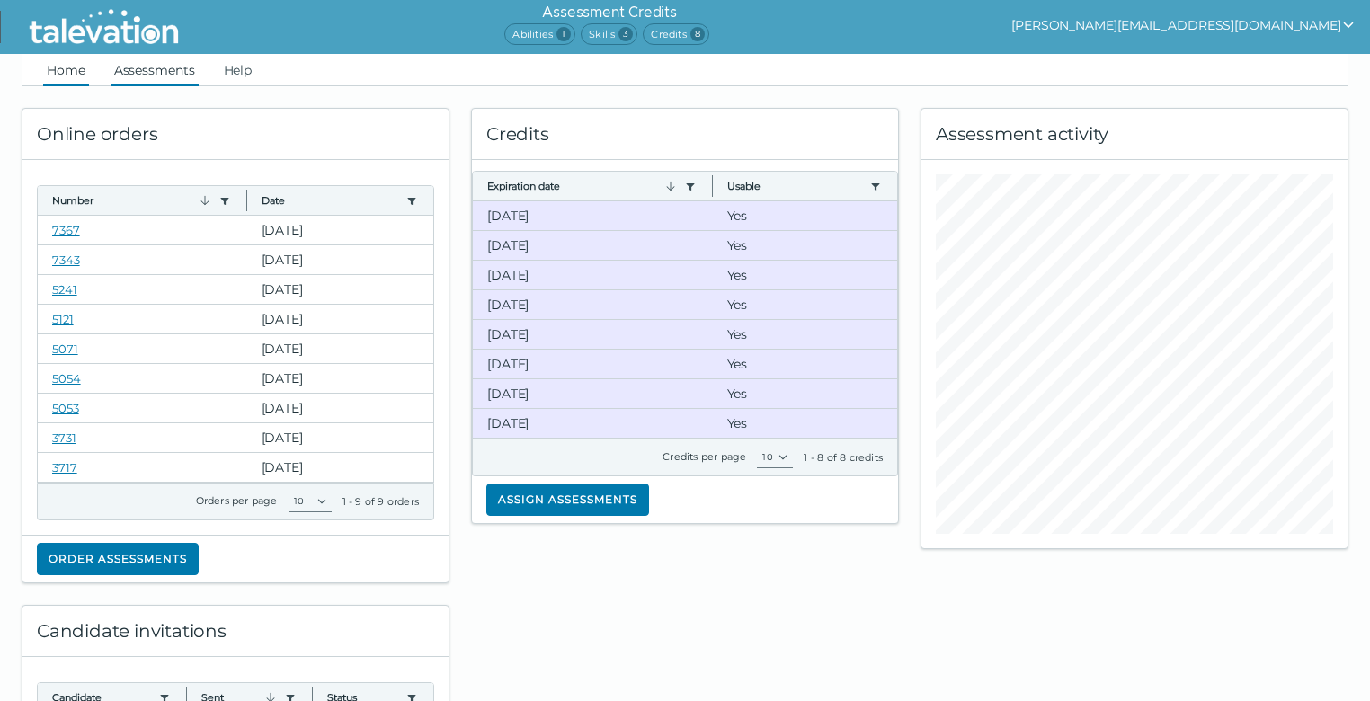
click at [137, 69] on link "Assessments" at bounding box center [155, 70] width 88 height 32
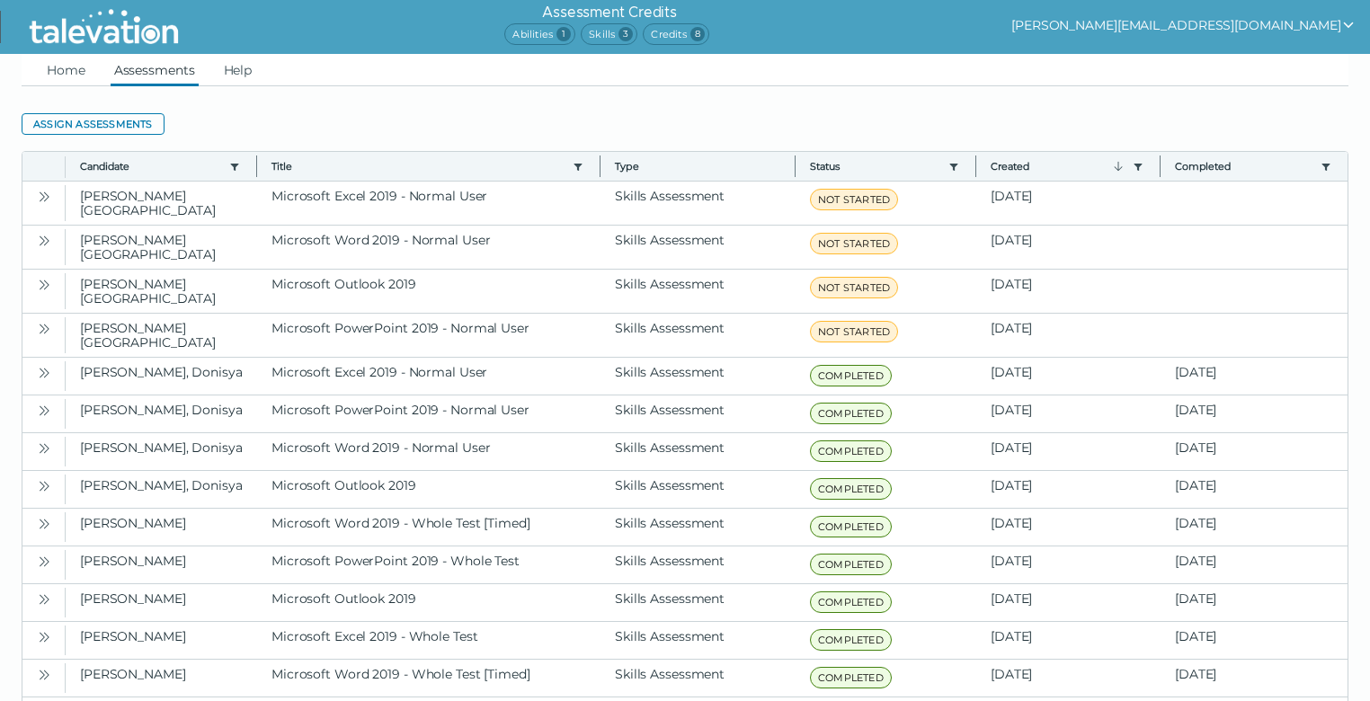
click at [1129, 70] on ul "Home Assessments Help" at bounding box center [685, 70] width 1327 height 32
click at [1332, 35] on button "[PERSON_NAME][EMAIL_ADDRESS][DOMAIN_NAME]" at bounding box center [1183, 25] width 344 height 22
click at [1178, 59] on div "Sign out" at bounding box center [1125, 60] width 106 height 22
